Goal: Check status: Check status

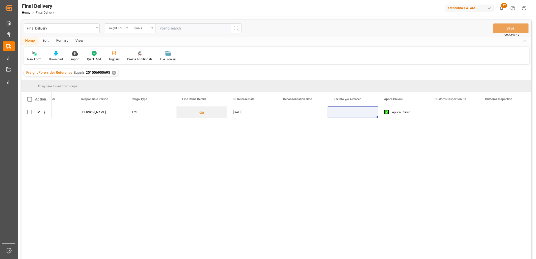
scroll to position [0, 178]
click at [112, 72] on div "✕" at bounding box center [114, 73] width 4 height 4
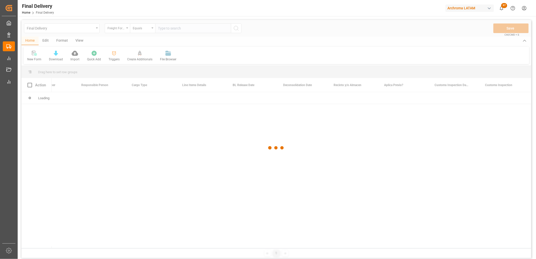
click at [163, 27] on div at bounding box center [276, 148] width 510 height 256
click at [163, 28] on div at bounding box center [276, 148] width 510 height 256
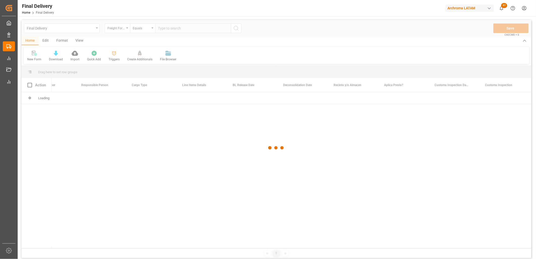
click at [163, 28] on div at bounding box center [276, 148] width 510 height 256
click at [163, 29] on div at bounding box center [276, 148] width 510 height 256
click at [165, 29] on div at bounding box center [276, 148] width 510 height 256
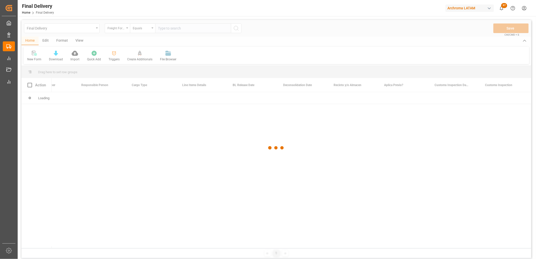
drag, startPoint x: 156, startPoint y: 29, endPoint x: 163, endPoint y: 29, distance: 6.8
click at [157, 29] on div at bounding box center [276, 148] width 510 height 256
click at [163, 29] on div at bounding box center [276, 148] width 510 height 256
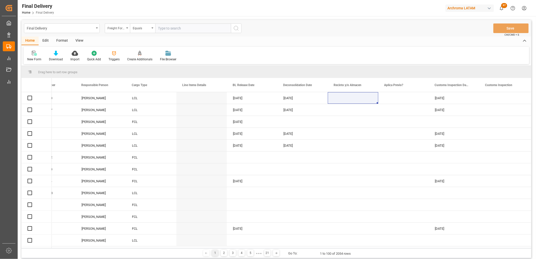
click at [163, 29] on input "text" at bounding box center [193, 28] width 76 height 10
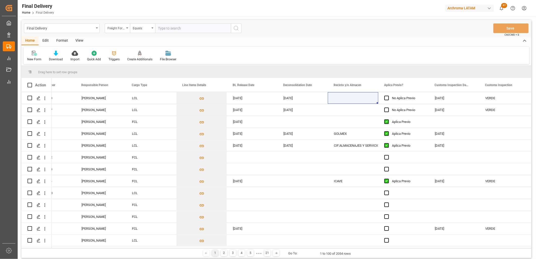
paste input "250915080113"
type input "250915080113"
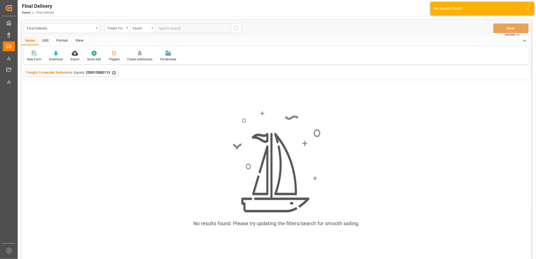
click at [112, 72] on div "✕" at bounding box center [114, 73] width 4 height 4
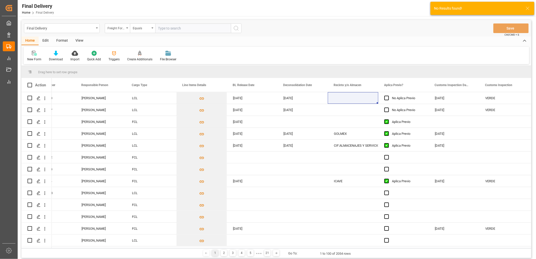
click at [164, 29] on input "text" at bounding box center [193, 28] width 76 height 10
paste input "250915080113"
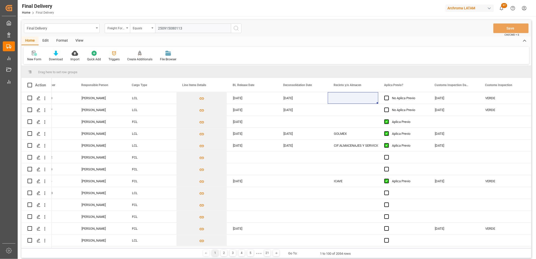
type input "250915080113"
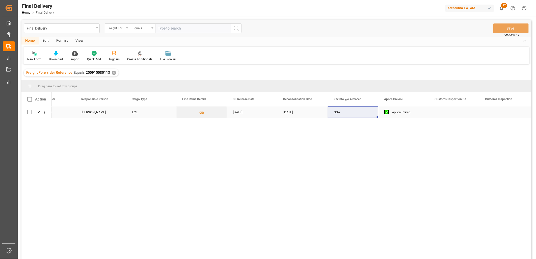
click at [450, 110] on div "Press SPACE to select this row." at bounding box center [454, 112] width 50 height 12
click at [399, 112] on div "Press SPACE to select this row." at bounding box center [403, 112] width 50 height 12
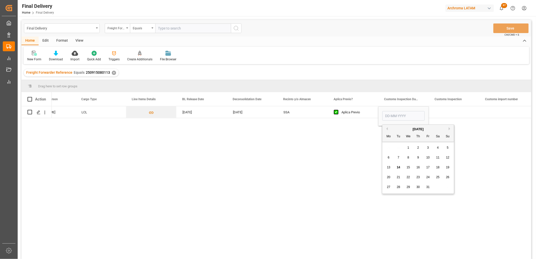
click at [429, 168] on span "17" at bounding box center [427, 168] width 3 height 4
type input "[DATE]"
click at [449, 114] on div "Press SPACE to select this row." at bounding box center [454, 112] width 50 height 12
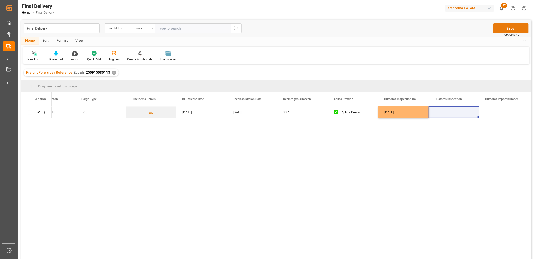
click at [508, 29] on button "Save" at bounding box center [510, 28] width 35 height 10
click at [97, 28] on icon "open menu" at bounding box center [97, 28] width 2 height 1
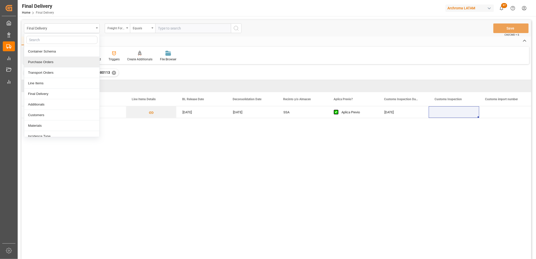
click at [46, 62] on div "Purchase Orders" at bounding box center [61, 62] width 75 height 11
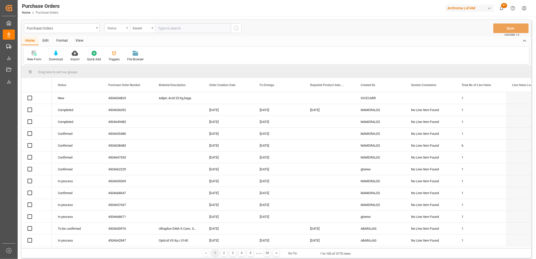
click at [127, 31] on div "Status" at bounding box center [117, 28] width 25 height 10
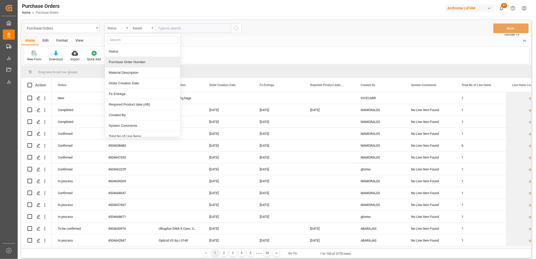
click at [135, 66] on div "Purchase Order Number" at bounding box center [142, 62] width 75 height 11
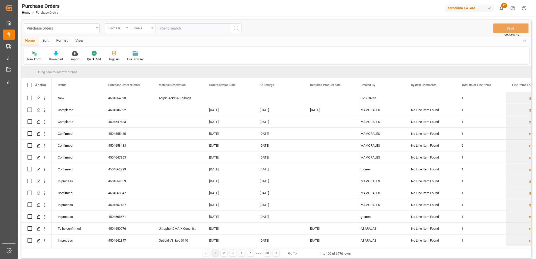
click at [173, 30] on input "text" at bounding box center [193, 28] width 76 height 10
paste input "4504654823"
type input "4504654823"
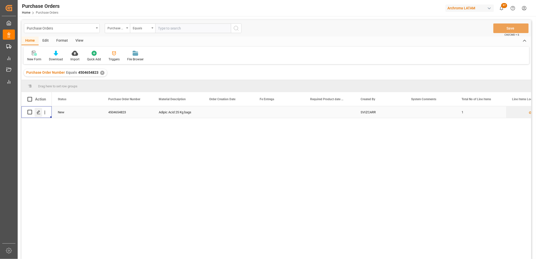
click at [38, 113] on icon "Press SPACE to select this row." at bounding box center [39, 112] width 4 height 4
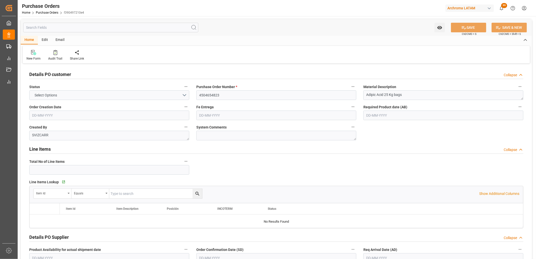
type input "1"
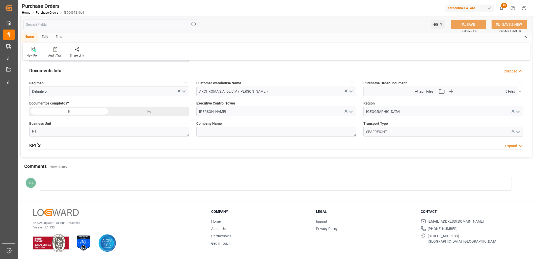
scroll to position [322, 0]
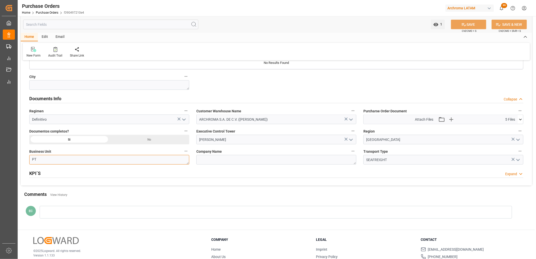
drag, startPoint x: 50, startPoint y: 161, endPoint x: 29, endPoint y: 161, distance: 20.7
click at [29, 161] on textarea "PT" at bounding box center [109, 160] width 160 height 10
click at [39, 159] on textarea "PT" at bounding box center [109, 160] width 160 height 10
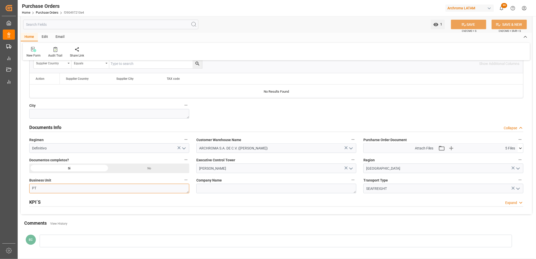
scroll to position [294, 0]
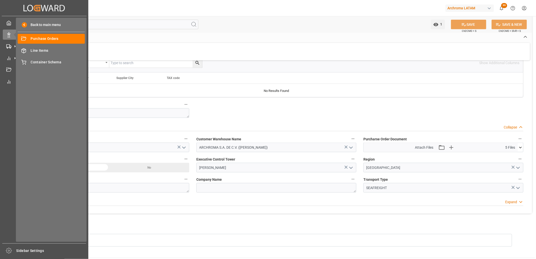
click at [46, 188] on div "Back to main menu Purchase Orders Purchase Orders Line Items Line Items Contain…" at bounding box center [51, 130] width 71 height 224
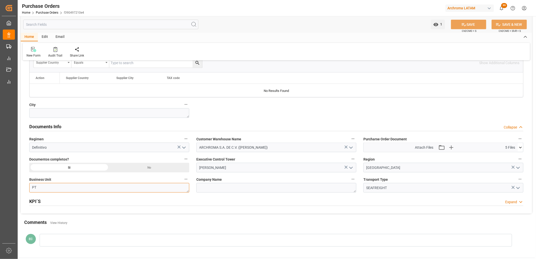
click at [89, 186] on textarea "PT" at bounding box center [109, 188] width 160 height 10
drag, startPoint x: 54, startPoint y: 186, endPoint x: 22, endPoint y: 187, distance: 32.1
type textarea "TEXTIL"
click at [361, 186] on div "SEAFREIGHT" at bounding box center [444, 188] width 168 height 10
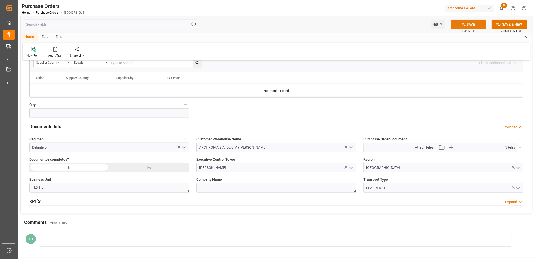
click at [473, 26] on button "SAVE" at bounding box center [468, 25] width 35 height 10
click at [47, 13] on link "Purchase Orders" at bounding box center [47, 13] width 22 height 4
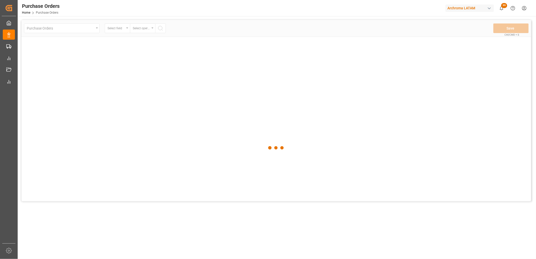
click at [81, 30] on div at bounding box center [276, 148] width 510 height 256
click at [89, 29] on div at bounding box center [276, 148] width 510 height 256
click at [91, 29] on div at bounding box center [276, 148] width 510 height 256
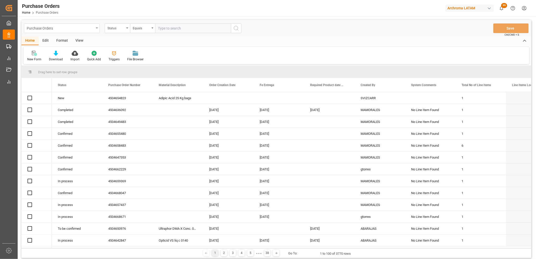
click at [96, 29] on div "Purchase Orders" at bounding box center [62, 28] width 76 height 10
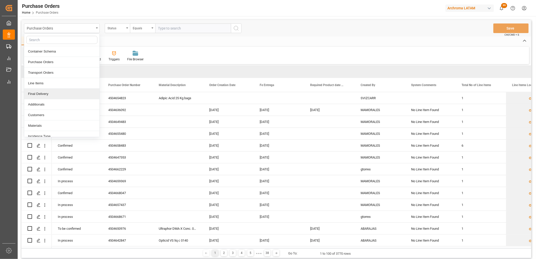
click at [50, 91] on div "Final Delivery" at bounding box center [61, 94] width 75 height 11
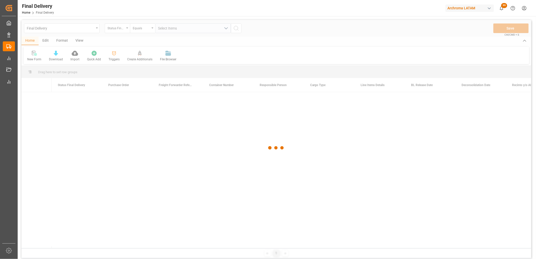
click at [124, 27] on div at bounding box center [276, 148] width 510 height 256
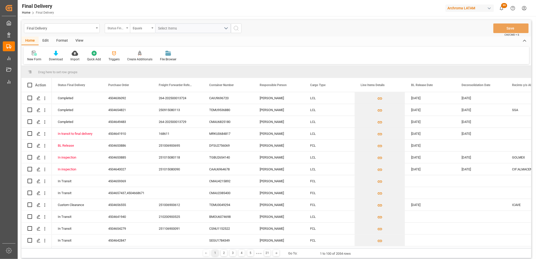
click at [123, 27] on div "Status Final Delivery" at bounding box center [116, 28] width 17 height 6
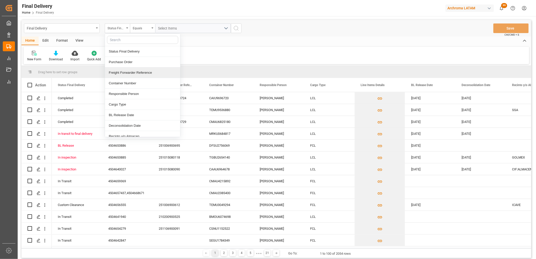
drag, startPoint x: 127, startPoint y: 70, endPoint x: 150, endPoint y: 38, distance: 38.9
click at [129, 66] on div "Status Final Delivery Purchase Order Freight Forwarder Reference Container Numb…" at bounding box center [143, 85] width 76 height 103
click at [163, 29] on span "Select Items" at bounding box center [168, 28] width 21 height 4
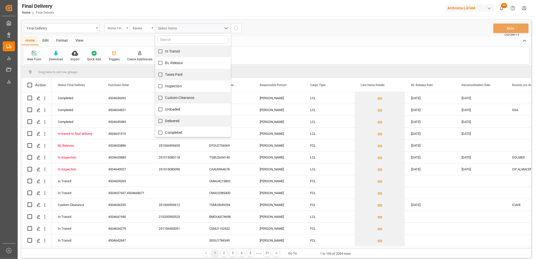
click at [113, 29] on div "Status Final Delivery" at bounding box center [116, 28] width 17 height 6
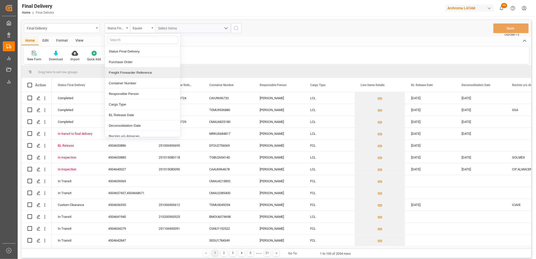
drag, startPoint x: 134, startPoint y: 74, endPoint x: 152, endPoint y: 36, distance: 42.3
click at [135, 73] on div "Freight Forwarder Reference" at bounding box center [142, 72] width 75 height 11
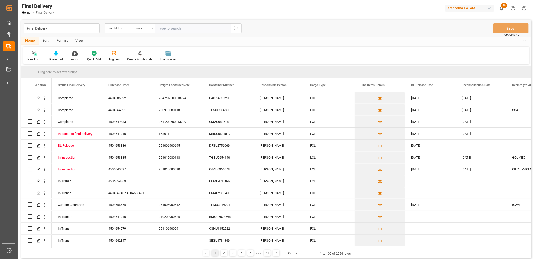
click at [162, 29] on input "text" at bounding box center [193, 28] width 76 height 10
type input "251006900395"
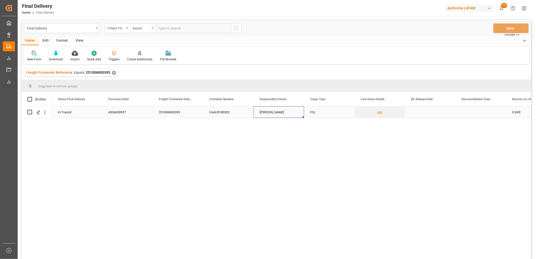
click at [276, 112] on div "[PERSON_NAME]" at bounding box center [279, 112] width 50 height 12
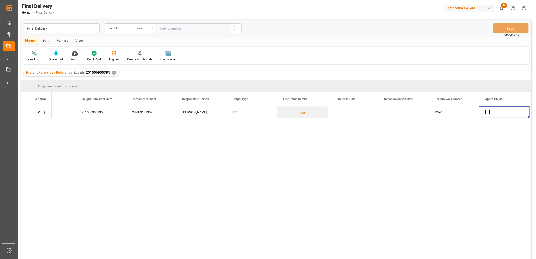
scroll to position [0, 128]
click at [291, 111] on div "Press SPACE to select this row." at bounding box center [302, 112] width 50 height 12
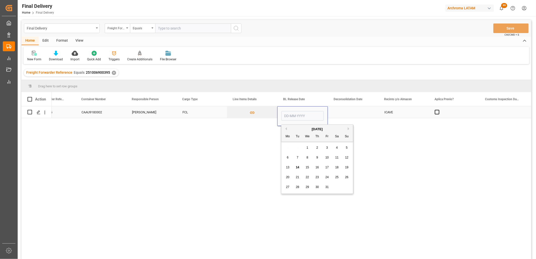
click at [291, 114] on input "Press SPACE to select this row." at bounding box center [302, 116] width 42 height 10
type input "[DATE]"
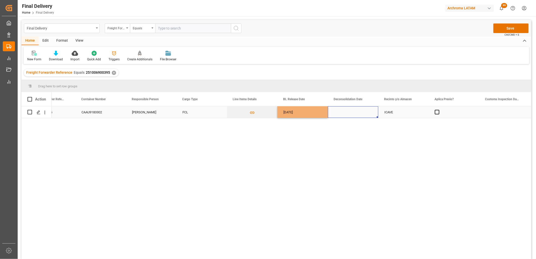
click at [345, 112] on div "Press SPACE to select this row." at bounding box center [353, 112] width 50 height 12
click at [438, 113] on span "Press SPACE to select this row." at bounding box center [437, 112] width 5 height 5
click at [439, 110] on input "Press SPACE to select this row." at bounding box center [439, 110] width 0 height 0
click at [494, 112] on div "Press SPACE to select this row." at bounding box center [504, 112] width 50 height 12
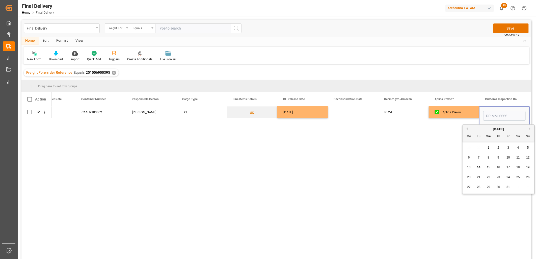
drag, startPoint x: 497, startPoint y: 167, endPoint x: 480, endPoint y: 138, distance: 33.6
click at [497, 167] on span "16" at bounding box center [498, 168] width 3 height 4
type input "[DATE]"
click at [464, 113] on div "Aplica Previo" at bounding box center [457, 113] width 31 height 12
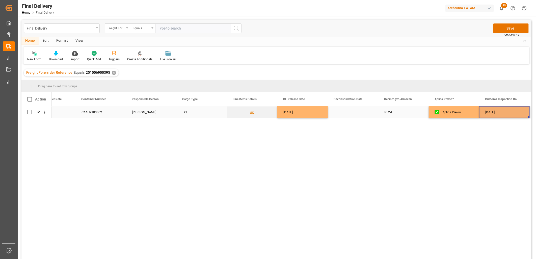
scroll to position [0, 178]
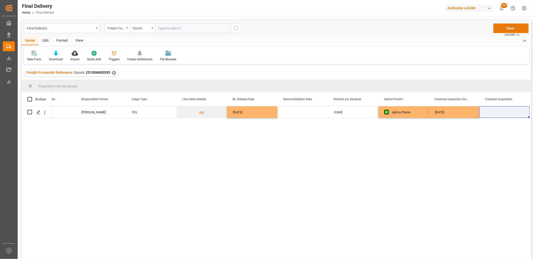
click at [498, 31] on button "Save" at bounding box center [510, 28] width 35 height 10
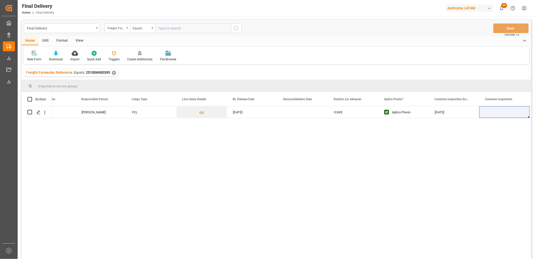
click at [114, 72] on div "✕" at bounding box center [114, 73] width 4 height 4
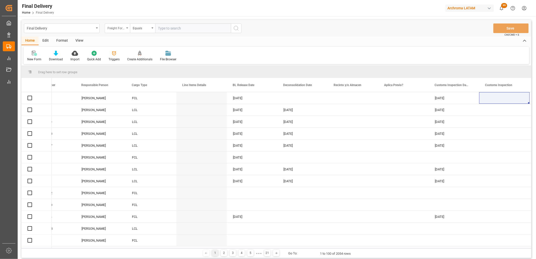
click at [126, 26] on div "Freight Forwarder Reference" at bounding box center [117, 28] width 25 height 10
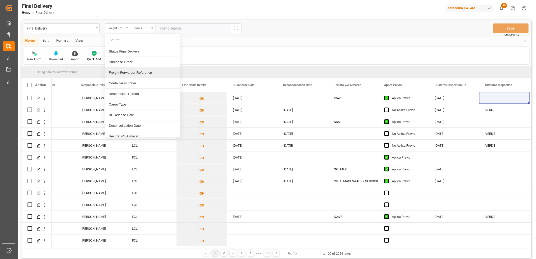
click at [138, 71] on div "Freight Forwarder Reference" at bounding box center [142, 72] width 75 height 11
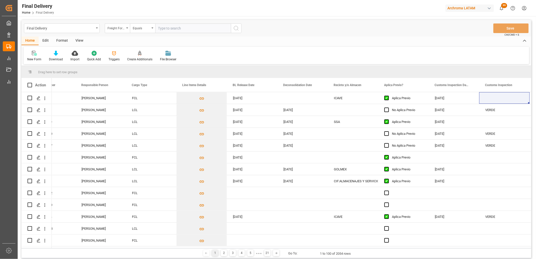
click at [167, 32] on input "text" at bounding box center [193, 28] width 76 height 10
paste input "251006900703"
type input "251006900703"
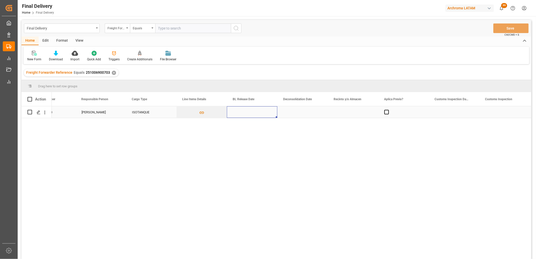
click at [241, 113] on div "Press SPACE to select this row." at bounding box center [252, 112] width 50 height 12
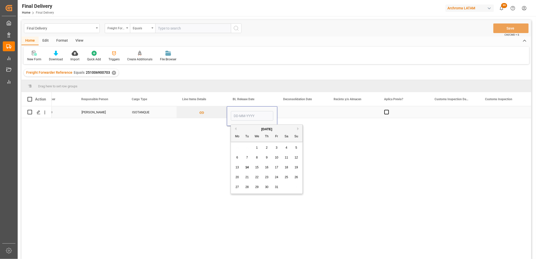
click at [241, 113] on input "Press SPACE to select this row." at bounding box center [252, 116] width 42 height 10
type input "[DATE]"
click at [296, 111] on div "Press SPACE to select this row." at bounding box center [302, 112] width 50 height 12
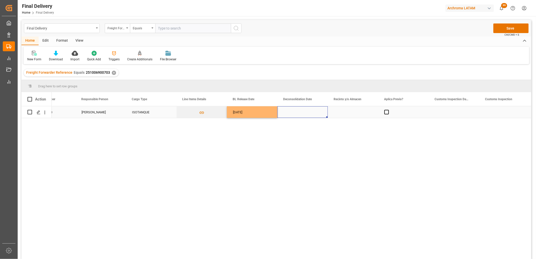
click at [248, 113] on div "[DATE]" at bounding box center [252, 112] width 50 height 12
click at [248, 112] on div "[DATE]" at bounding box center [252, 112] width 50 height 12
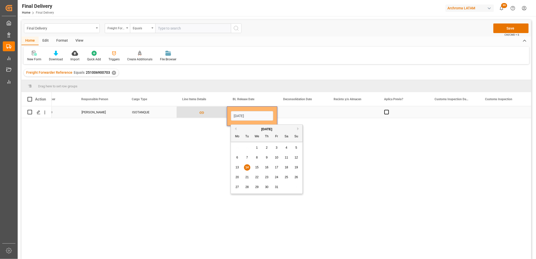
click at [293, 111] on div "Press SPACE to select this row." at bounding box center [302, 112] width 50 height 12
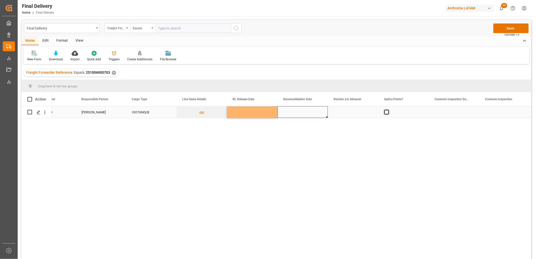
click at [384, 110] on span "Press SPACE to select this row." at bounding box center [386, 112] width 5 height 5
click at [388, 110] on input "Press SPACE to select this row." at bounding box center [388, 110] width 0 height 0
click at [499, 30] on button "Save" at bounding box center [510, 28] width 35 height 10
